Goal: Task Accomplishment & Management: Manage account settings

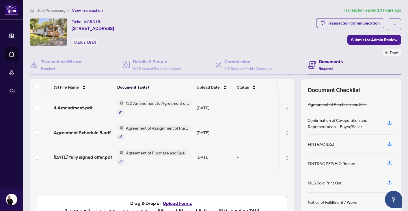
click at [52, 10] on span "Deal Processing" at bounding box center [50, 10] width 29 height 5
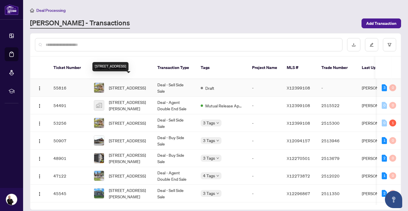
click at [131, 85] on span "[STREET_ADDRESS]" at bounding box center [127, 88] width 37 height 6
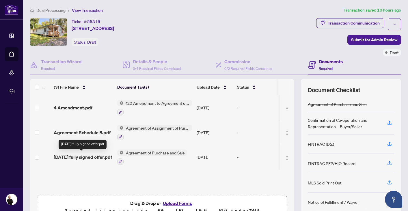
click at [85, 158] on span "[DATE] fully signed offer.pdf" at bounding box center [83, 156] width 58 height 7
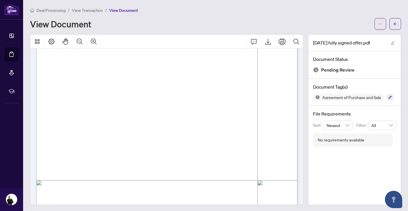
scroll to position [2517, 0]
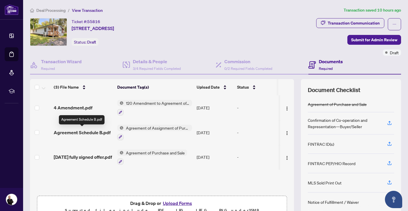
click at [84, 133] on span "Agreement Schedule B.pdf" at bounding box center [82, 132] width 57 height 7
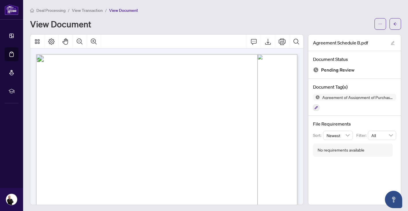
scroll to position [2964, 0]
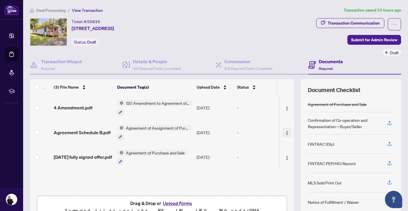
click at [285, 132] on img "button" at bounding box center [286, 133] width 5 height 5
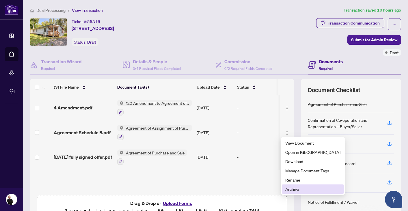
click at [291, 189] on span "Archive" at bounding box center [312, 189] width 55 height 6
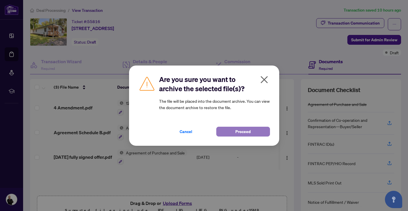
click at [249, 130] on span "Proceed" at bounding box center [242, 131] width 15 height 9
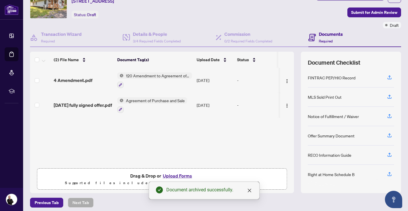
scroll to position [27, 0]
click at [389, 172] on icon "button" at bounding box center [389, 173] width 2 height 3
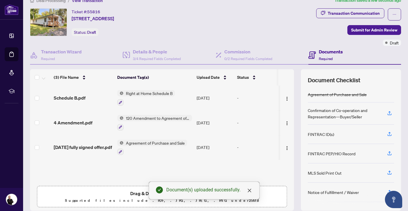
scroll to position [8, 0]
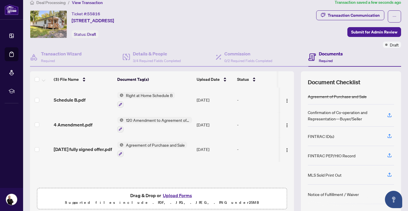
click at [55, 2] on span "Deal Processing" at bounding box center [50, 2] width 29 height 5
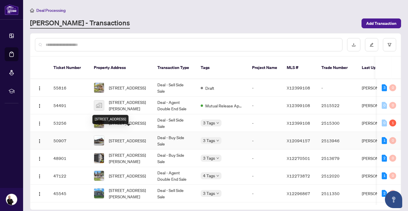
click at [124, 137] on span "[STREET_ADDRESS]" at bounding box center [127, 140] width 37 height 6
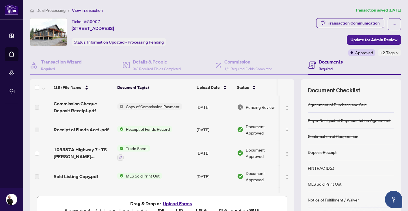
click at [396, 52] on icon "down" at bounding box center [396, 52] width 3 height 3
click at [292, 41] on div "Ticket #: 50907 [STREET_ADDRESS] Status: Information Updated - Processing Pendi…" at bounding box center [171, 32] width 283 height 28
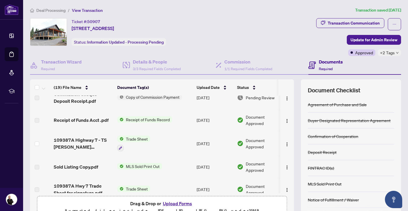
scroll to position [10, 0]
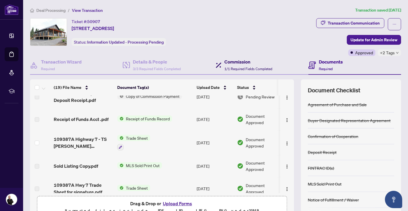
click at [245, 63] on h4 "Commission" at bounding box center [248, 61] width 48 height 7
